Goal: Task Accomplishment & Management: Use online tool/utility

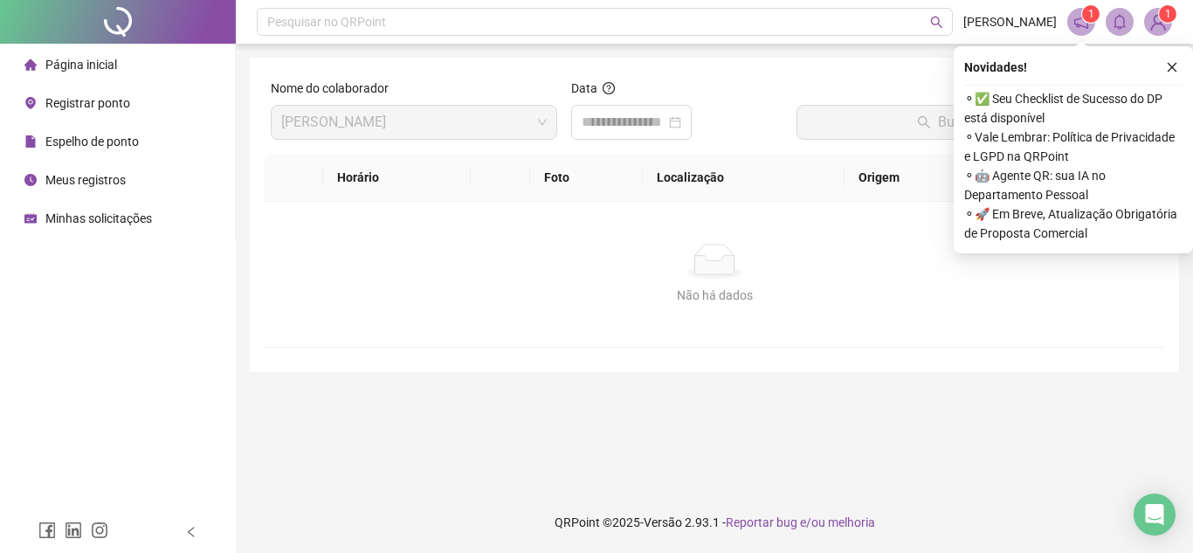
click at [1171, 79] on div "Novidades ! ⚬ ✅ Seu Checklist de Sucesso do DP está disponível ⚬ Vale Lembrar: …" at bounding box center [1072, 149] width 239 height 207
click at [1173, 68] on icon "close" at bounding box center [1171, 67] width 12 height 12
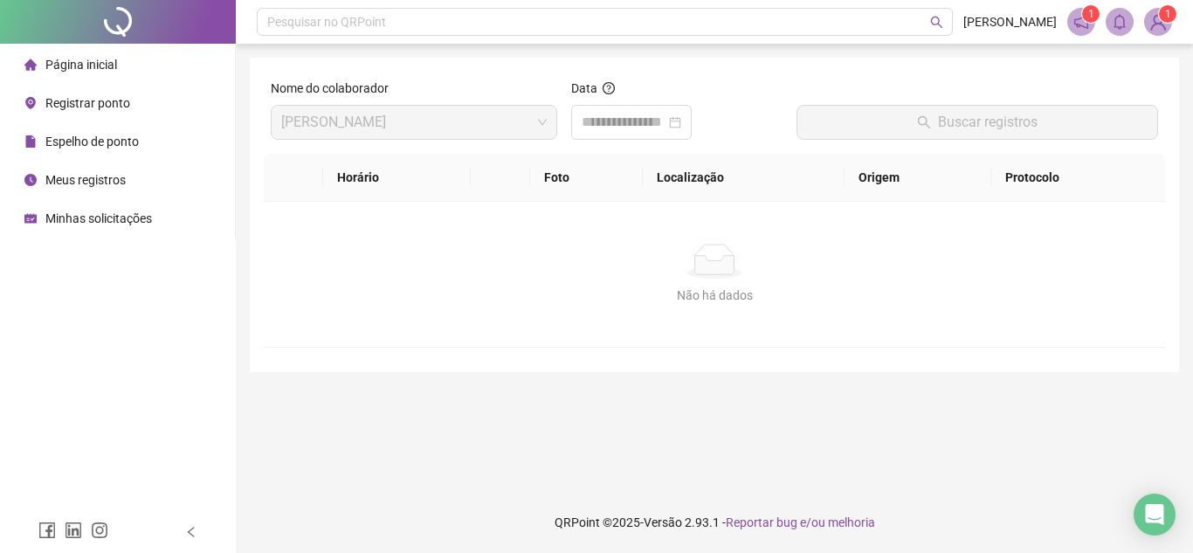
click at [76, 55] on div "Página inicial" at bounding box center [70, 64] width 93 height 35
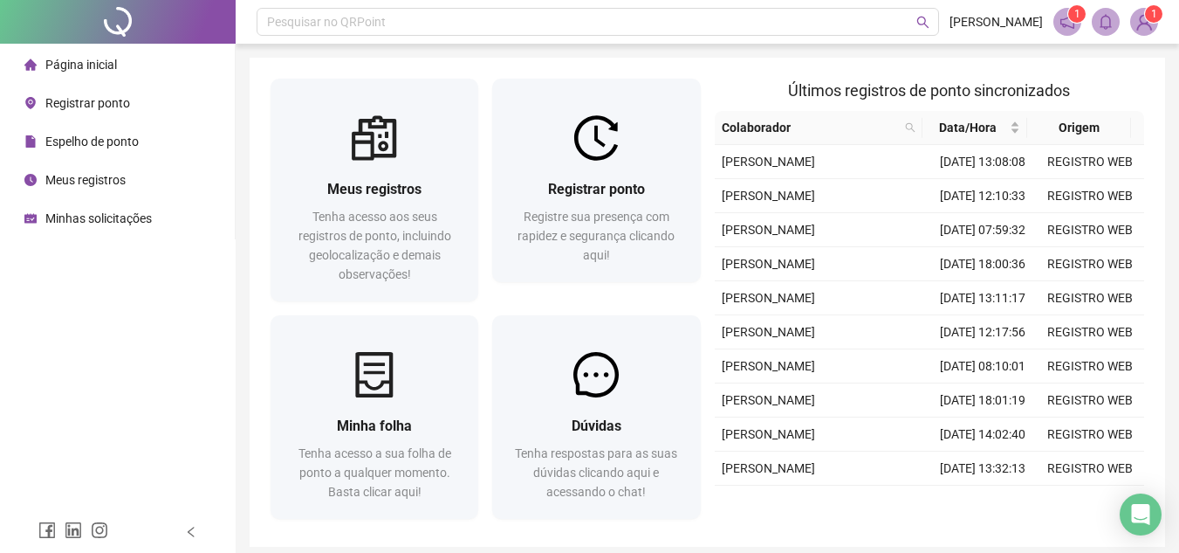
click at [80, 93] on div "Registrar ponto" at bounding box center [77, 103] width 106 height 35
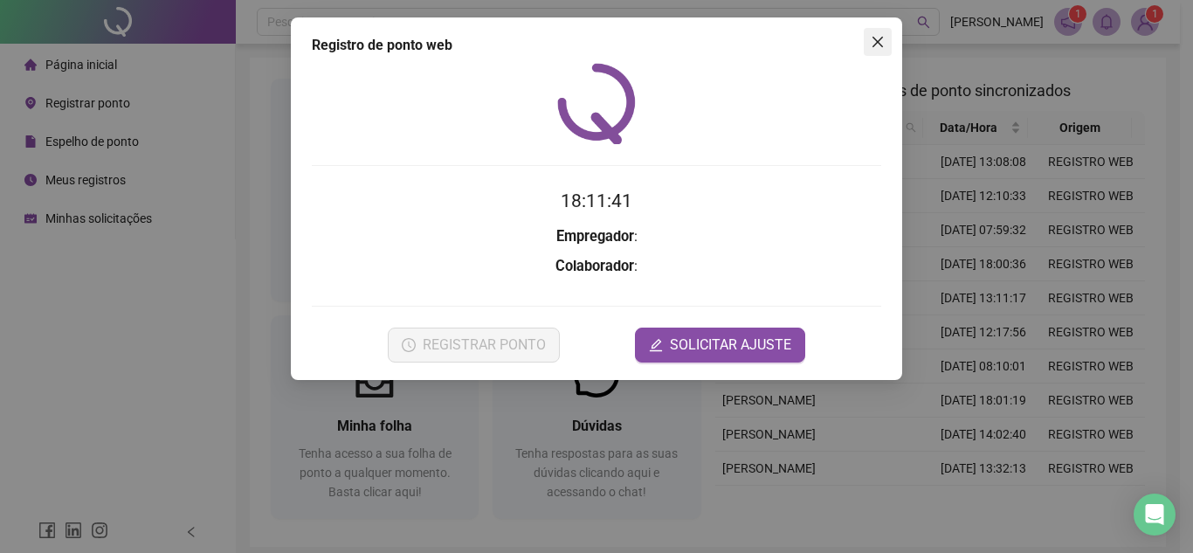
click at [874, 49] on button "Close" at bounding box center [877, 42] width 28 height 28
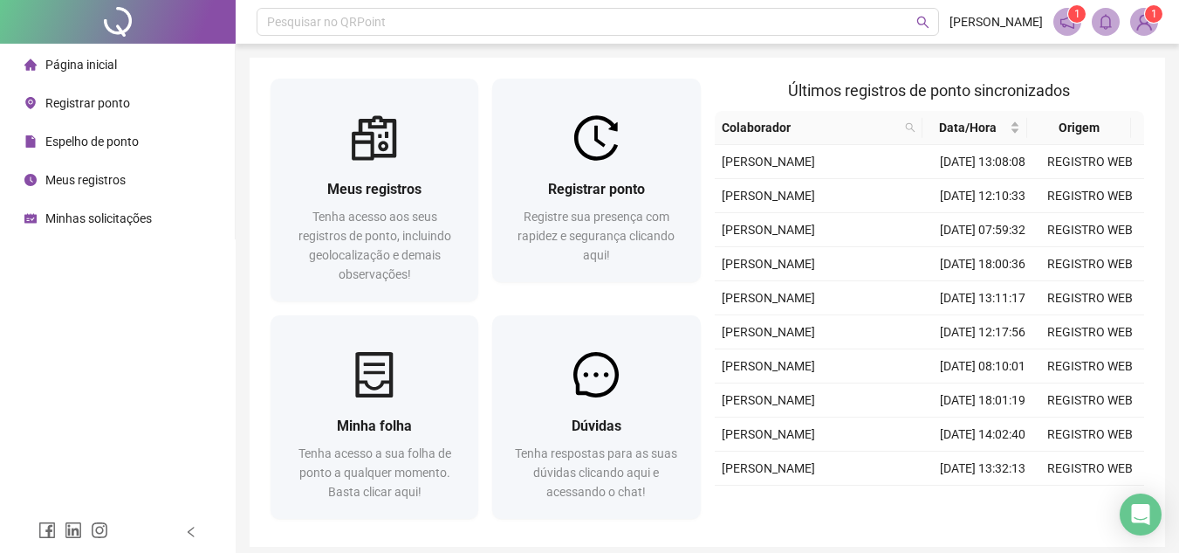
click at [97, 60] on span "Página inicial" at bounding box center [81, 65] width 72 height 14
click at [109, 89] on div "Registrar ponto" at bounding box center [77, 103] width 106 height 35
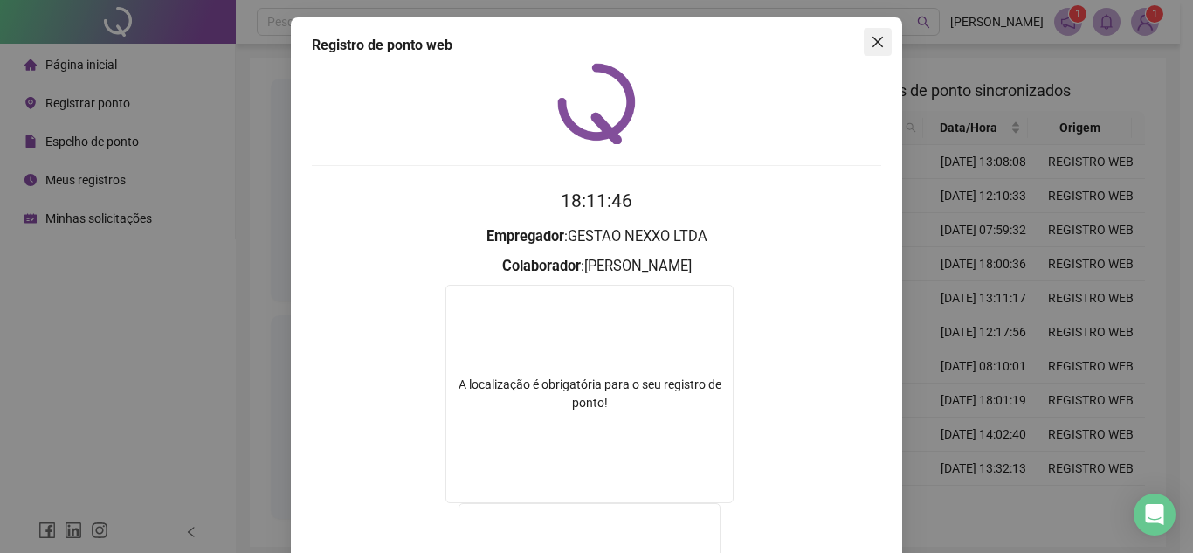
click at [878, 45] on span "Close" at bounding box center [877, 42] width 28 height 14
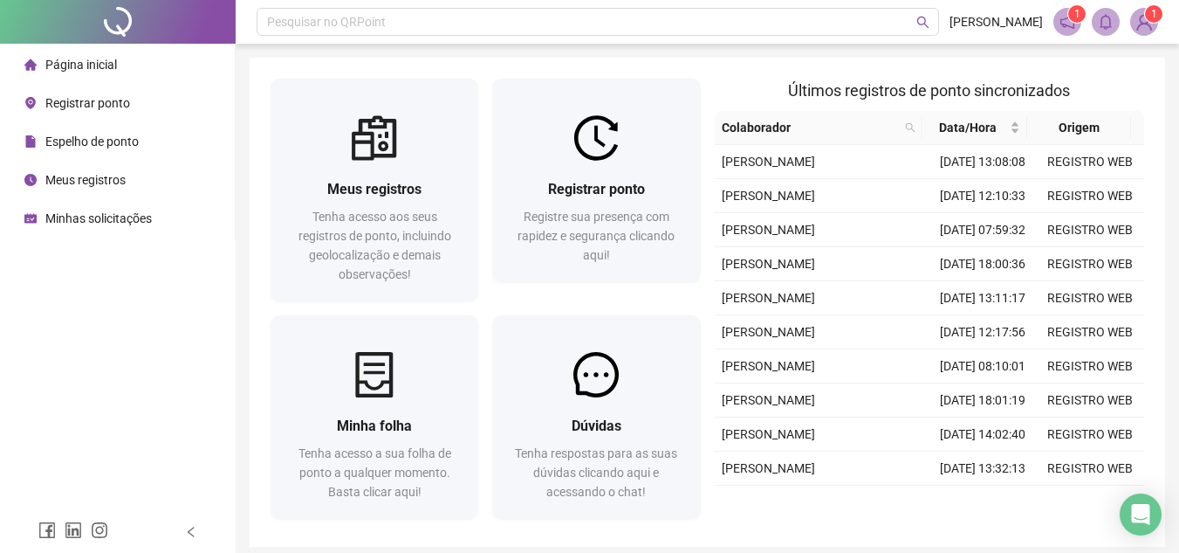
click at [127, 107] on span "Registrar ponto" at bounding box center [87, 103] width 85 height 14
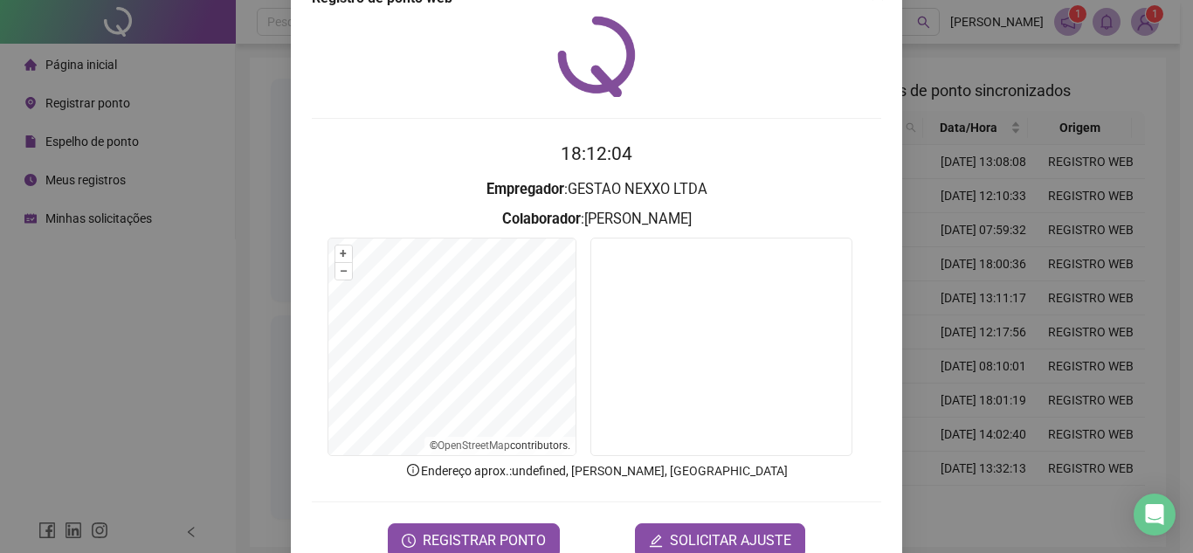
scroll to position [91, 0]
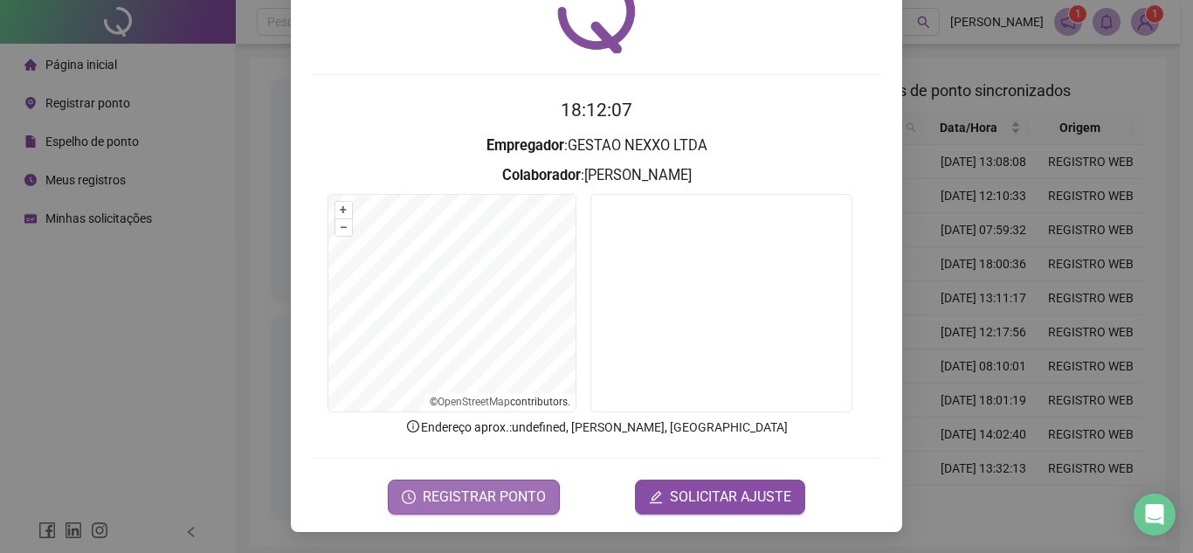
click at [463, 488] on span "REGISTRAR PONTO" at bounding box center [484, 496] width 123 height 21
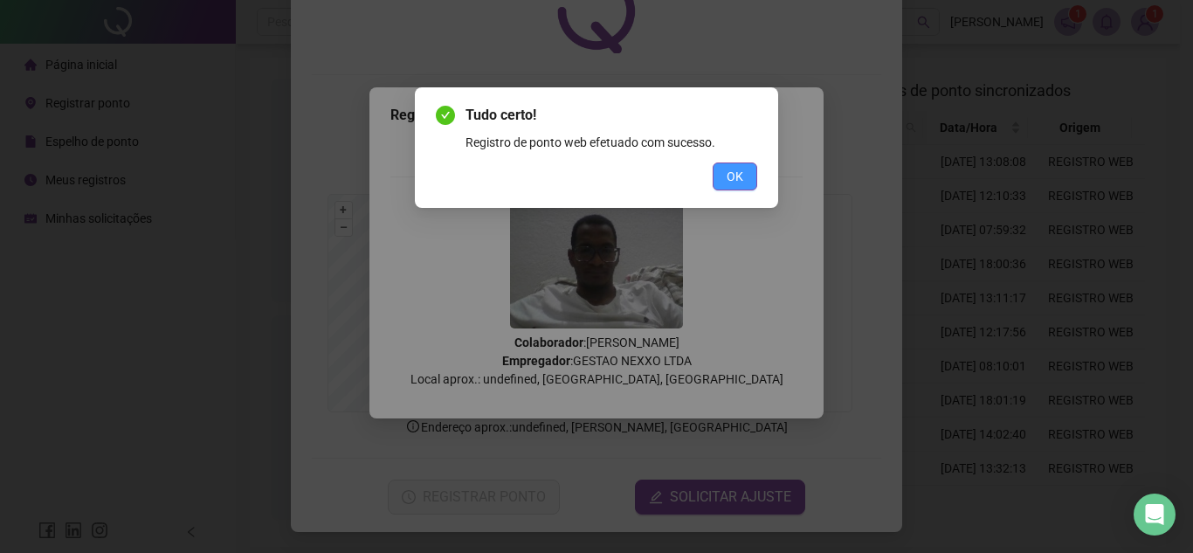
click at [725, 186] on button "OK" at bounding box center [734, 176] width 45 height 28
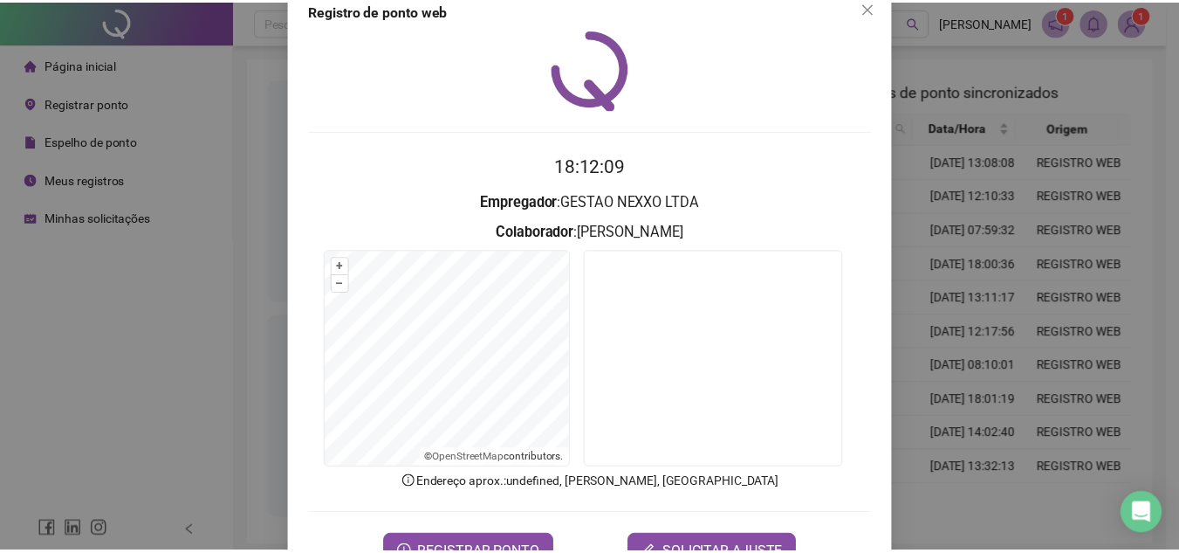
scroll to position [0, 0]
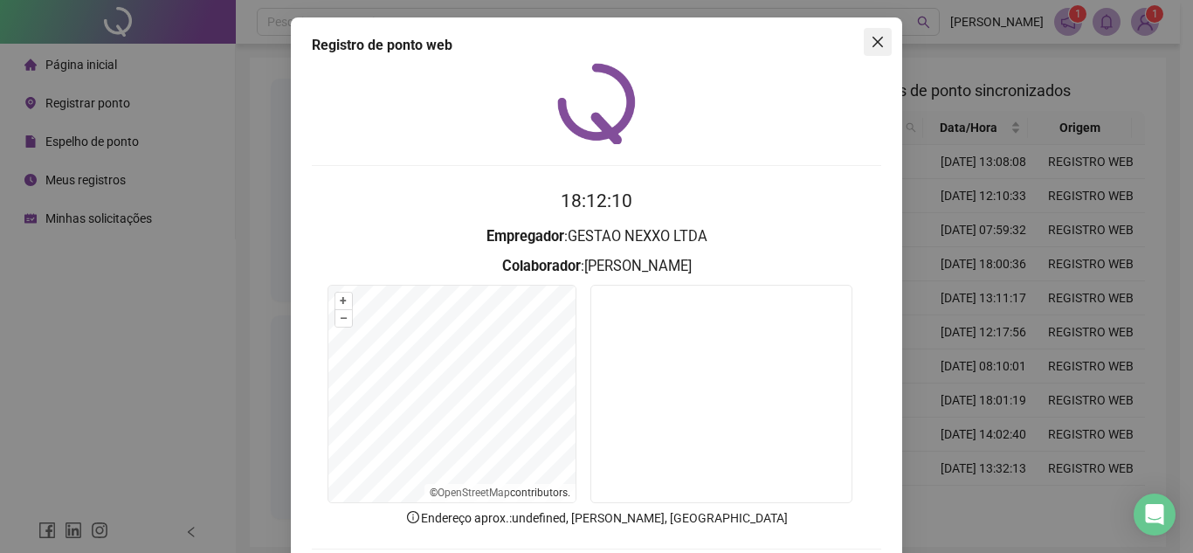
click at [870, 38] on icon "close" at bounding box center [877, 42] width 14 height 14
